Goal: Information Seeking & Learning: Learn about a topic

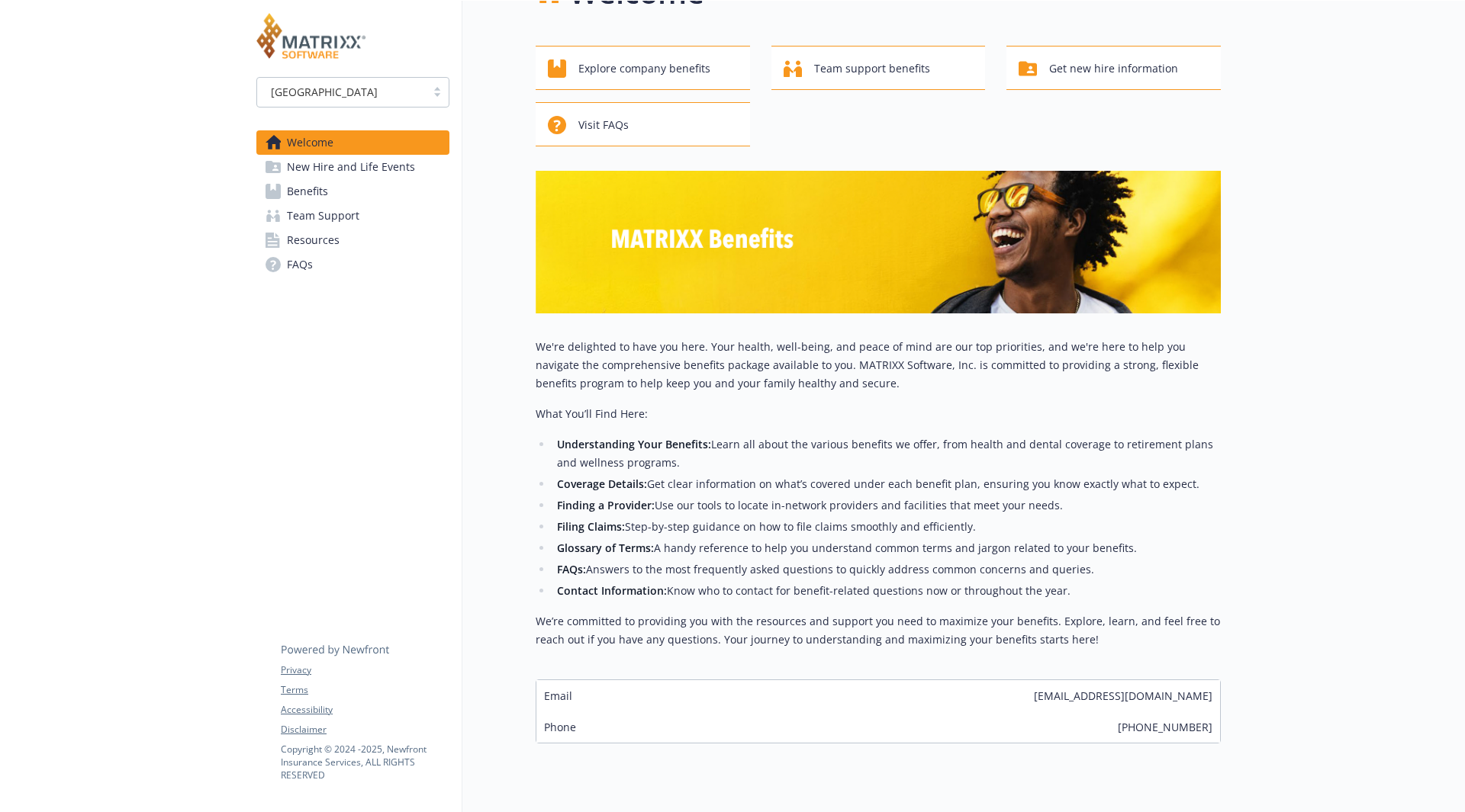
scroll to position [102, 0]
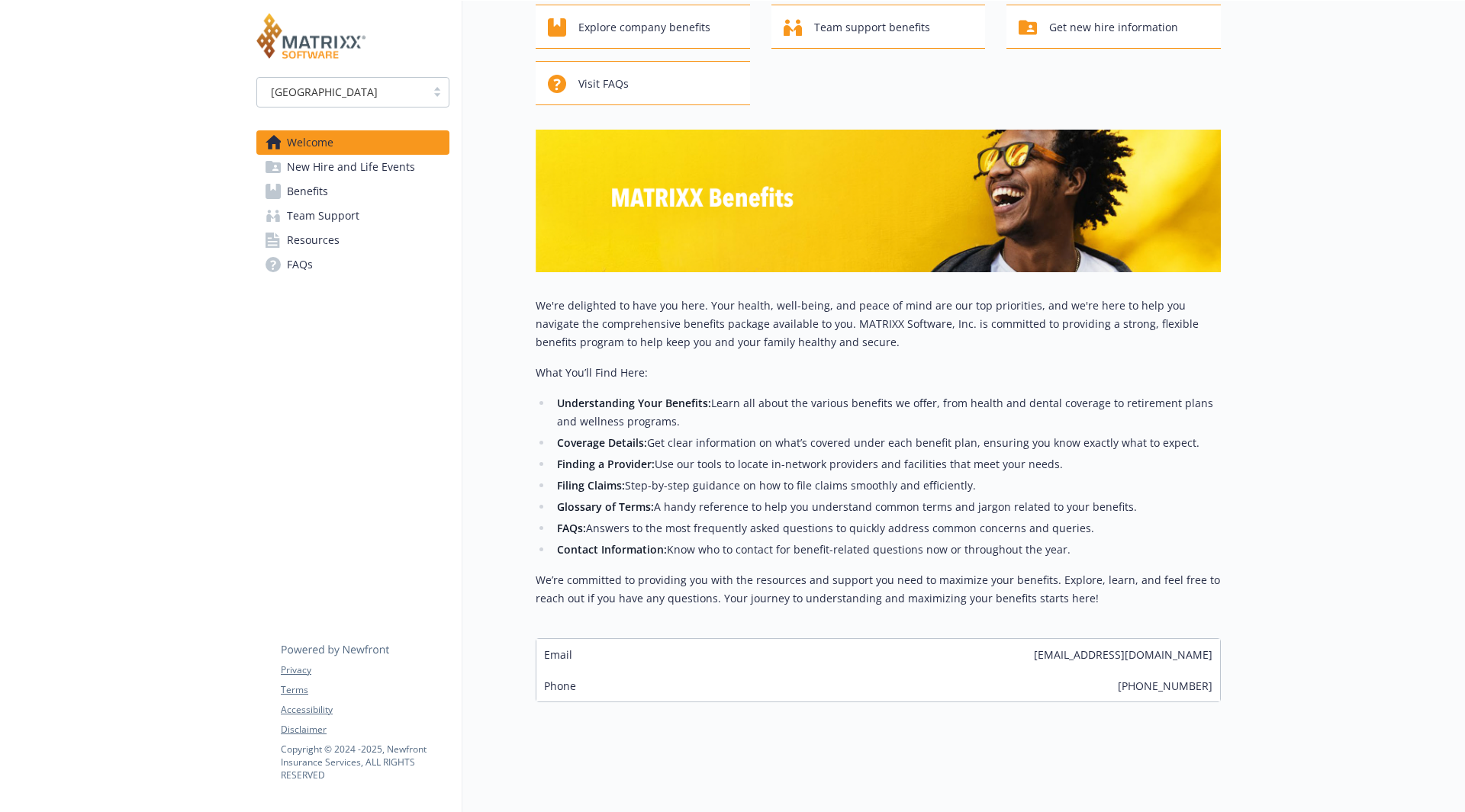
click at [303, 200] on span "Benefits" at bounding box center [307, 192] width 41 height 24
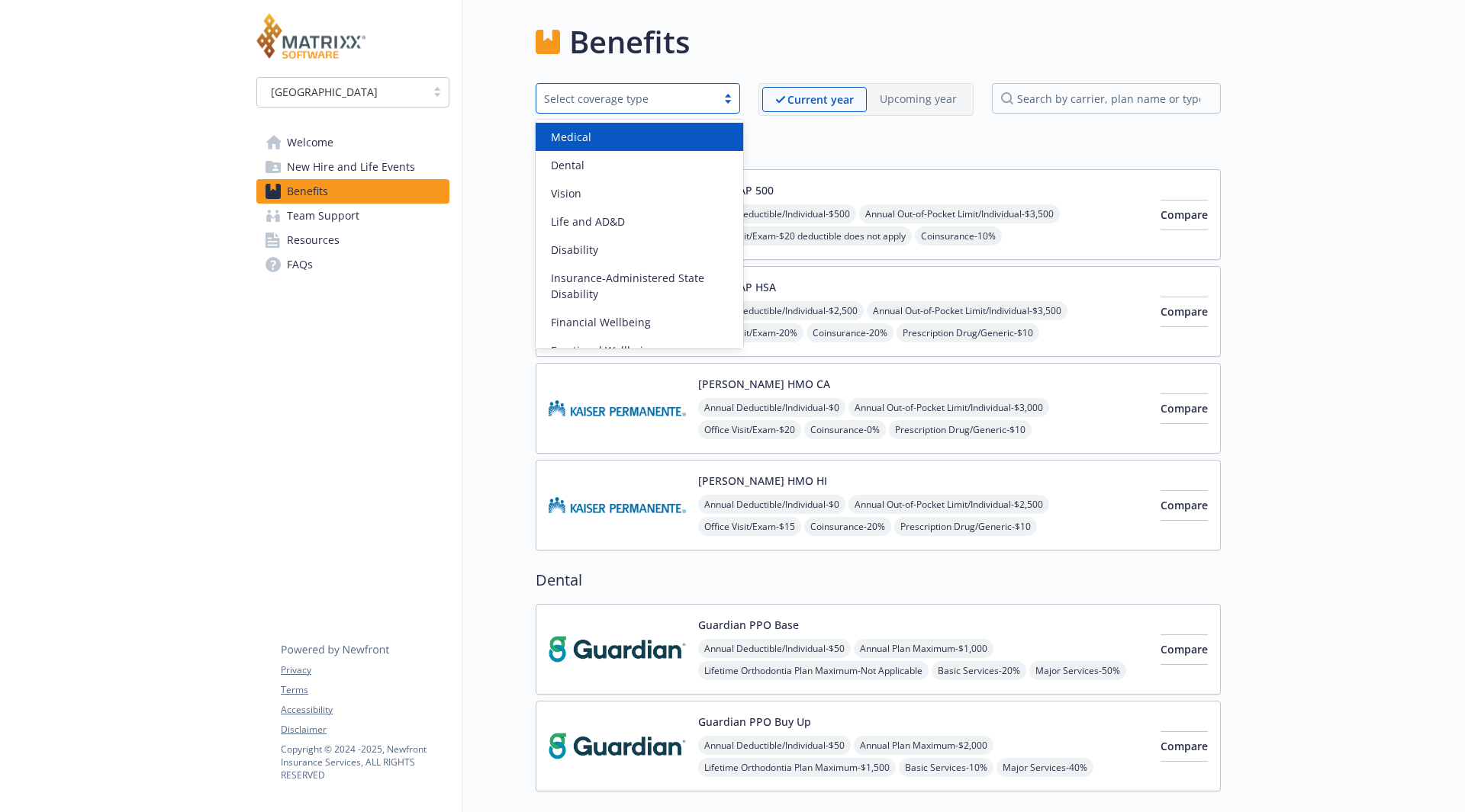
click at [695, 106] on div "Select coverage type" at bounding box center [626, 98] width 165 height 16
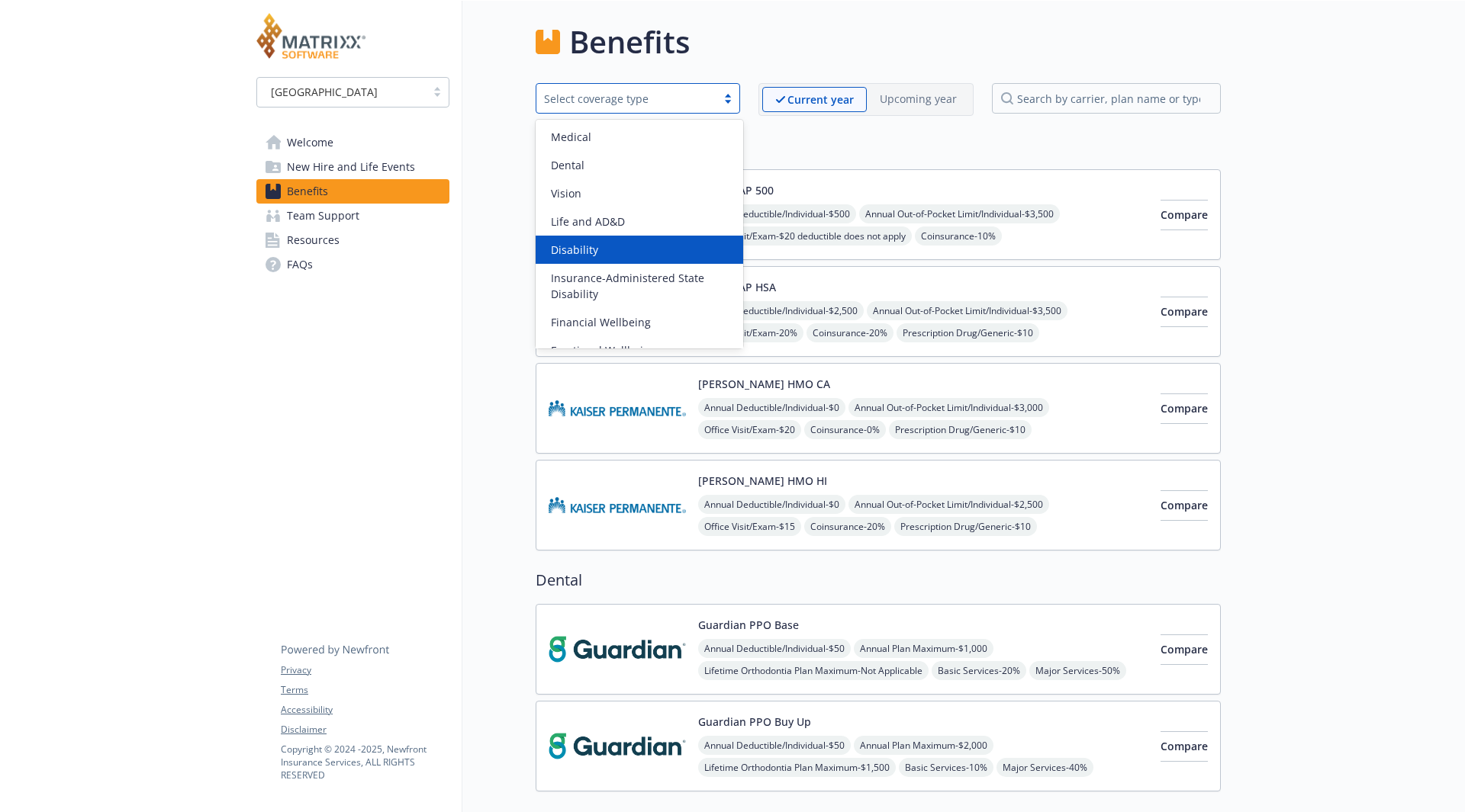
scroll to position [19, 0]
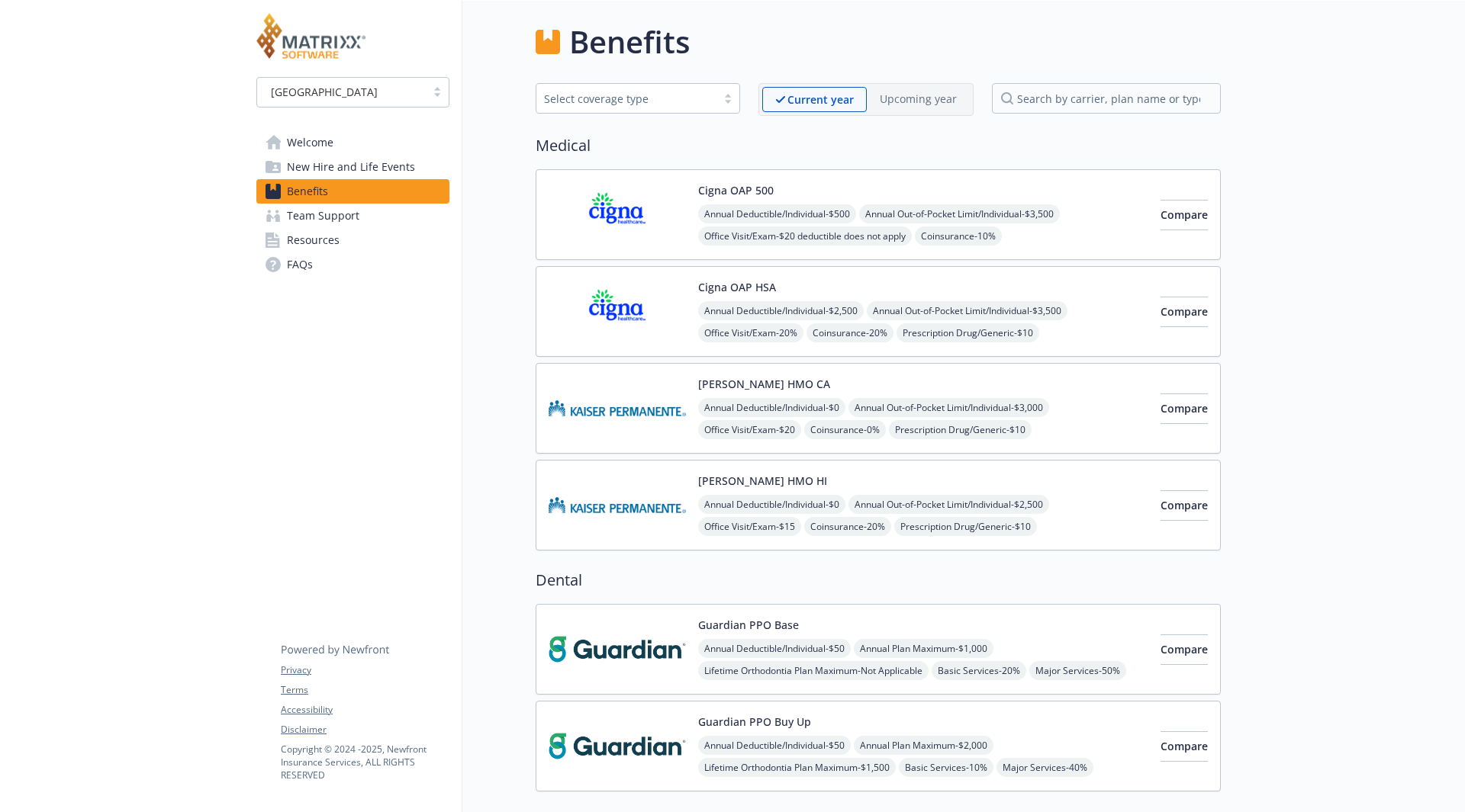
click at [291, 145] on span "Welcome" at bounding box center [310, 143] width 46 height 24
